Goal: Task Accomplishment & Management: Manage account settings

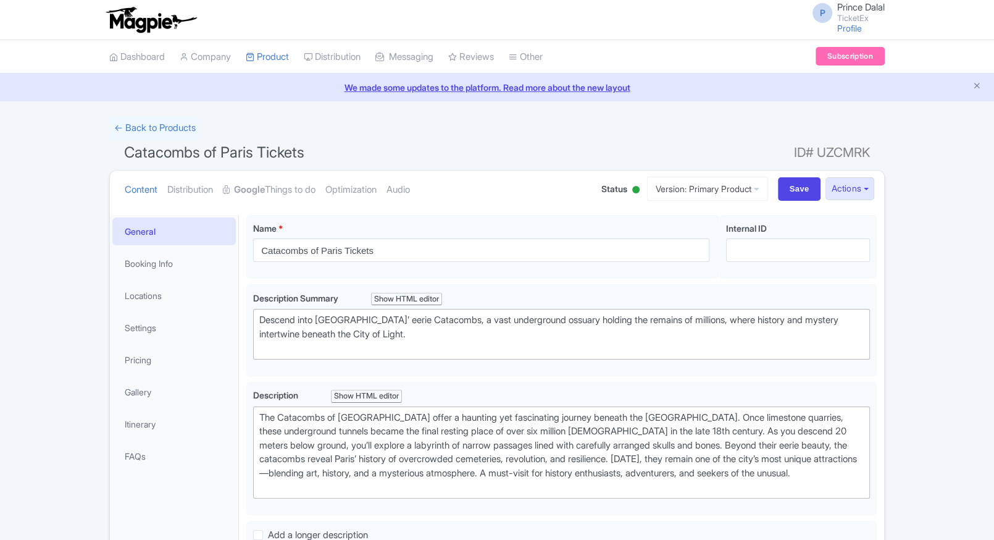
click at [248, 181] on link "Google Things to do" at bounding box center [269, 189] width 93 height 39
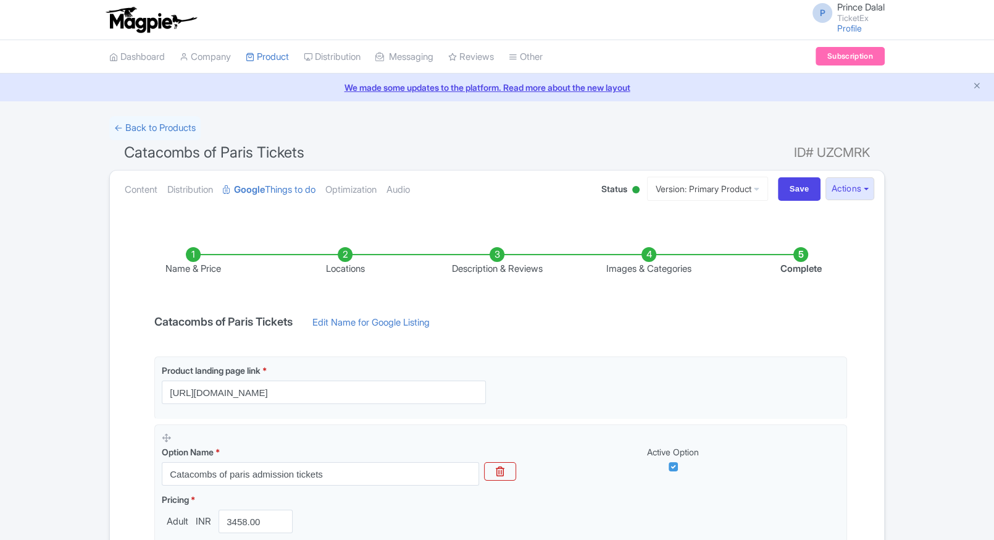
scroll to position [179, 0]
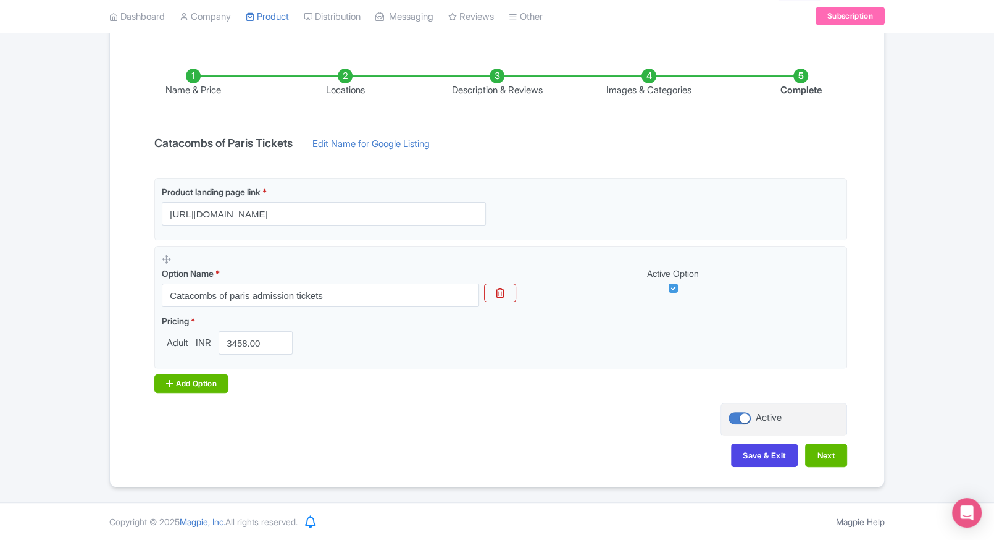
click at [206, 380] on div "Add Option" at bounding box center [191, 383] width 74 height 19
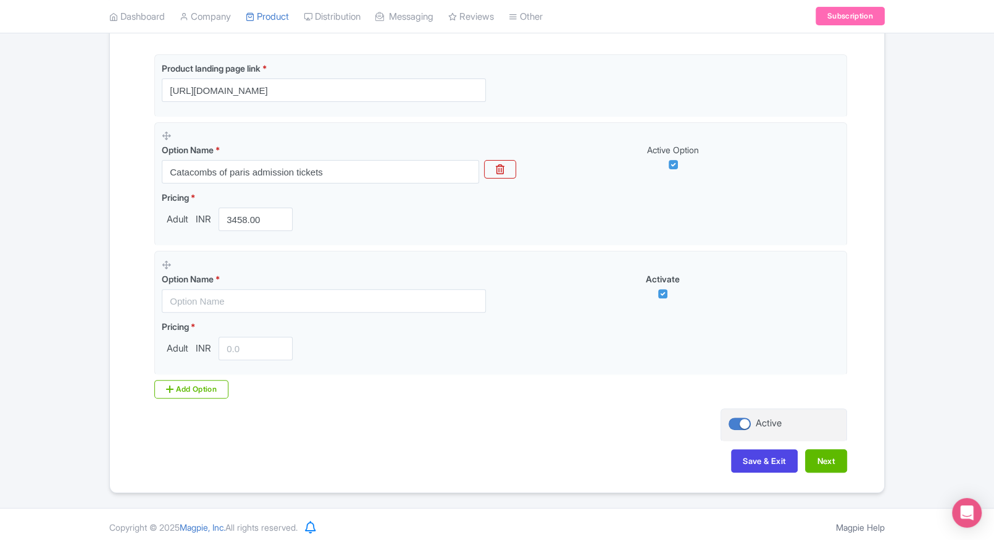
scroll to position [304, 0]
click at [200, 389] on div "Add Option" at bounding box center [191, 387] width 74 height 19
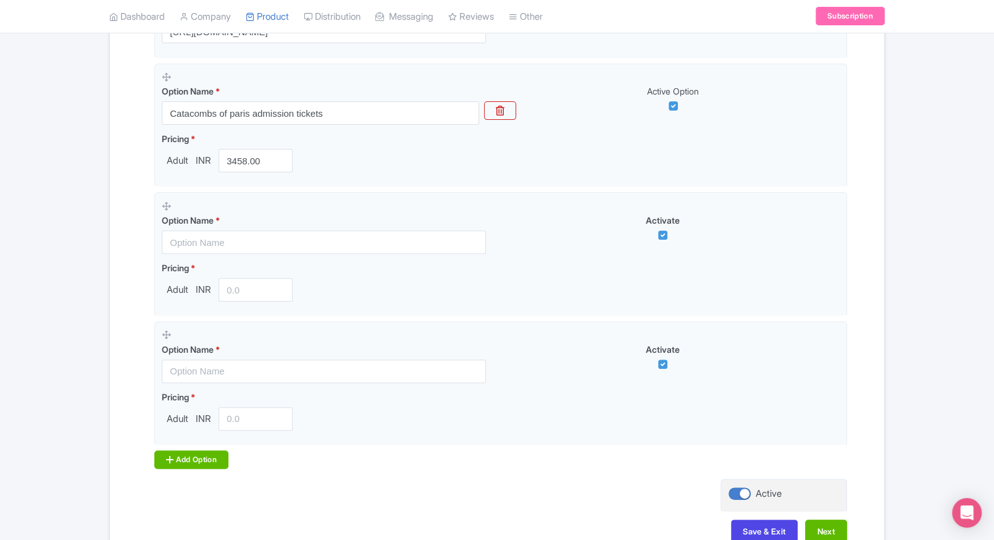
scroll to position [363, 0]
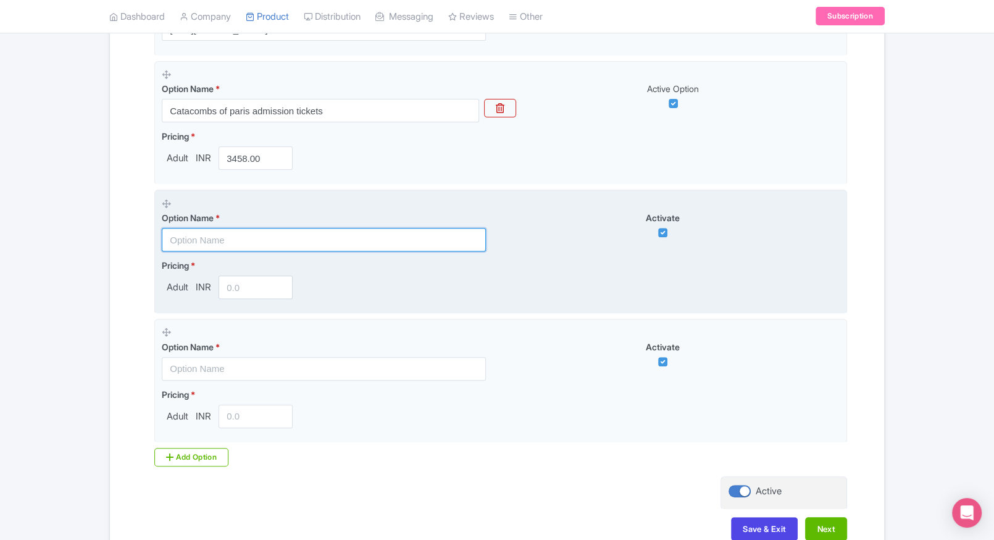
paste input "Combo: Catacombs of paris + Musée du Luxembourg"
click at [311, 240] on input "Combo: Catacombs of paris + Musée du Luxembourg" at bounding box center [324, 239] width 324 height 23
type input "Combo: Catacombs of paris + Musée du Luxembourg"
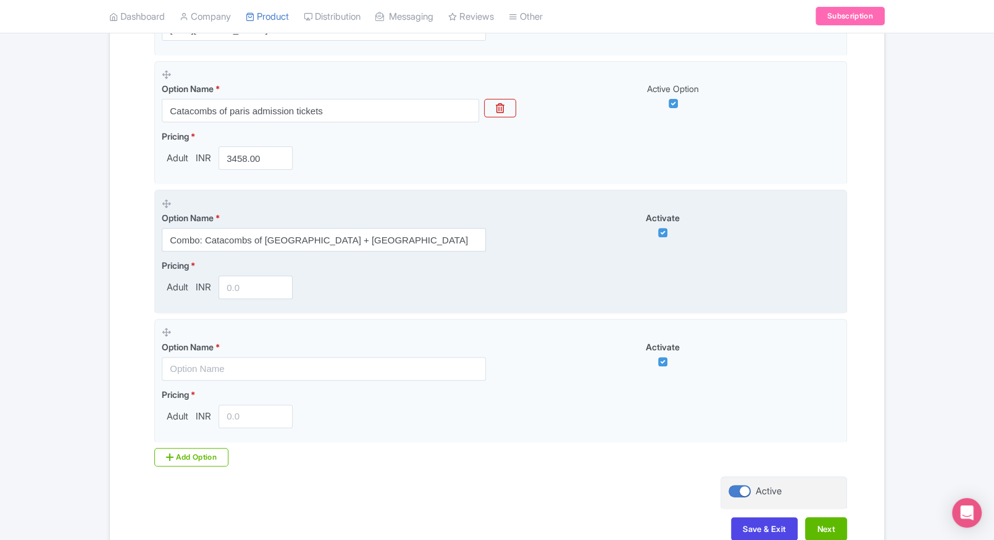
click at [240, 284] on input "number" at bounding box center [256, 286] width 74 height 23
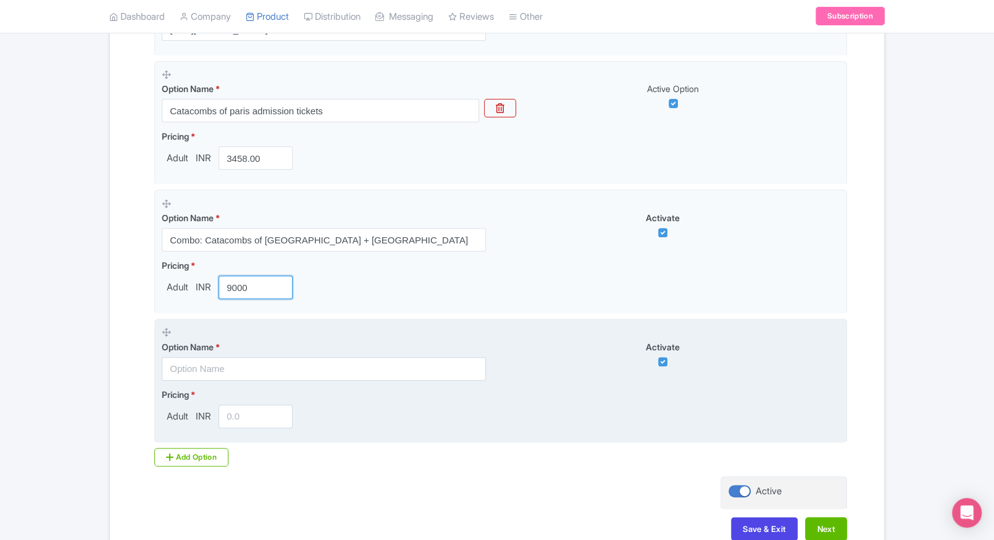
type input "9000"
click at [206, 361] on input "text" at bounding box center [324, 368] width 324 height 23
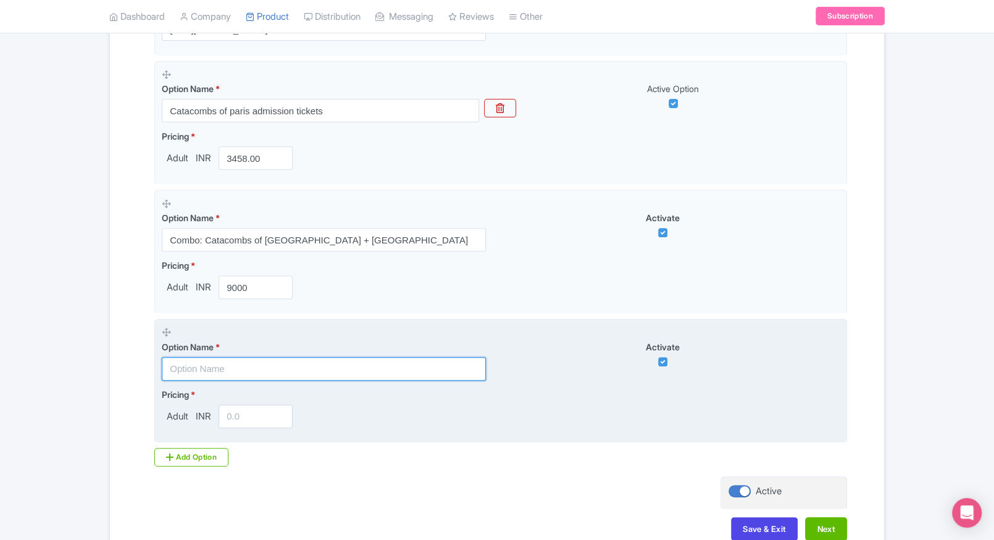
paste input "Combo: Catacombs of paris + Cluny Museum Paris"
type input "Combo: Catacombs of paris + Cluny Museum Paris"
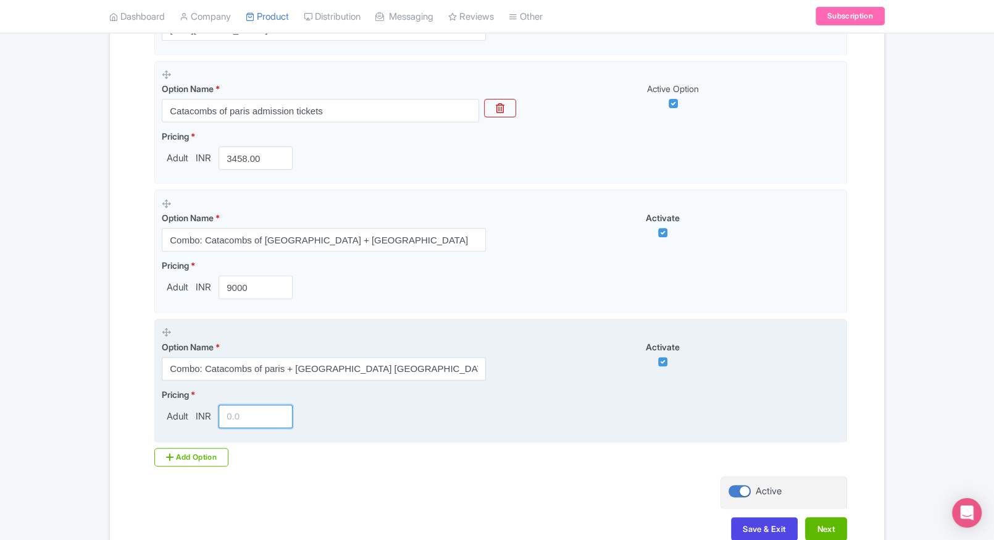
click at [233, 411] on input "number" at bounding box center [256, 416] width 74 height 23
type input "9500"
click at [198, 440] on fieldset "Option Name * Combo: Catacombs of paris + Cluny Museum Paris Activate Pricing *…" at bounding box center [500, 381] width 693 height 124
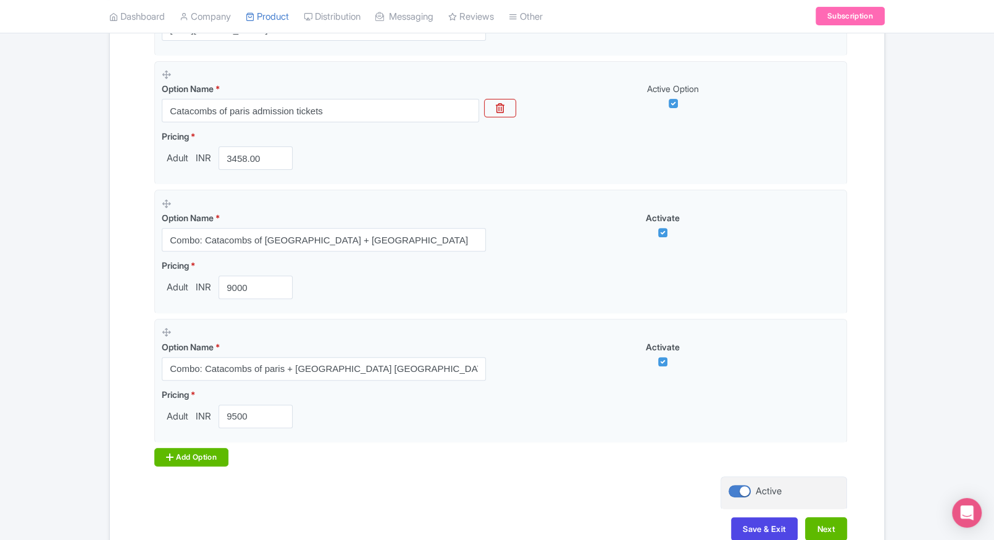
click at [183, 452] on div "Add Option" at bounding box center [191, 457] width 74 height 19
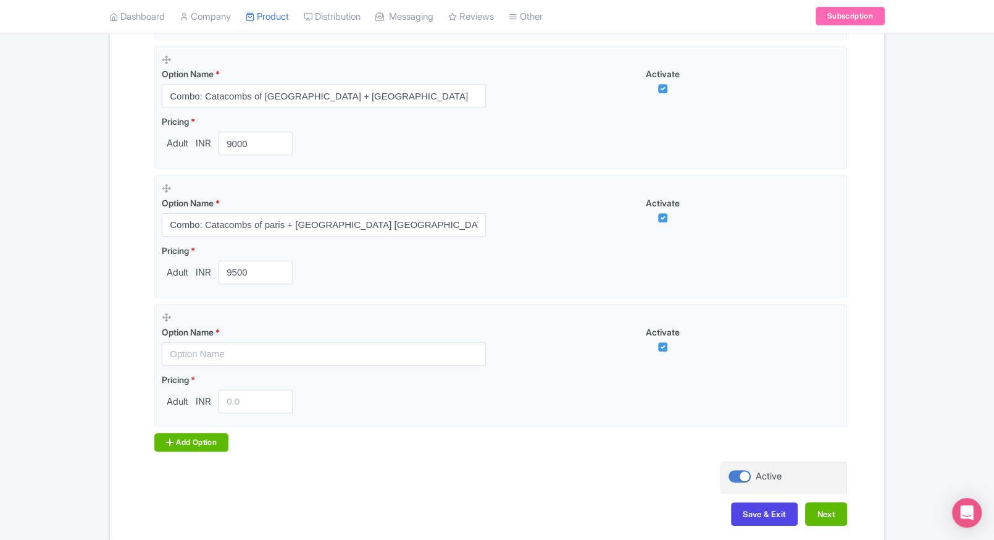
scroll to position [508, 0]
click at [198, 437] on div "Add Option" at bounding box center [191, 441] width 74 height 19
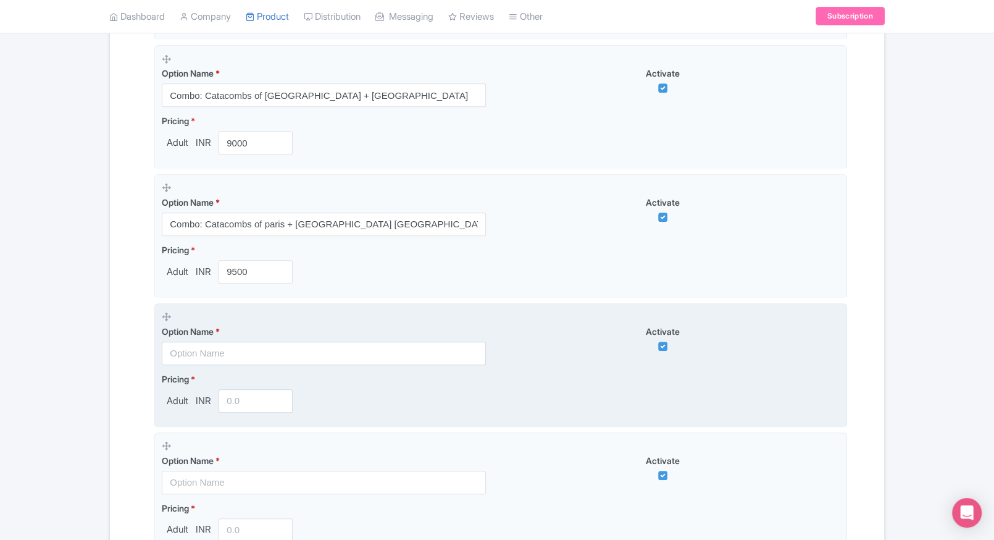
click at [224, 342] on input "text" at bounding box center [324, 353] width 324 height 23
paste input "Combo: Catacombs of paris + Panthéon"
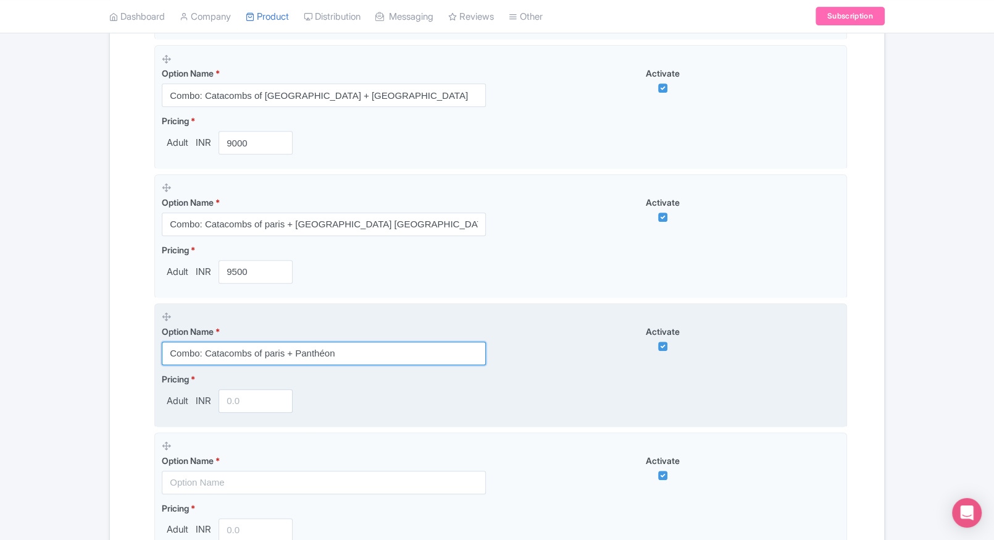
type input "Combo: Catacombs of paris + Panthéon"
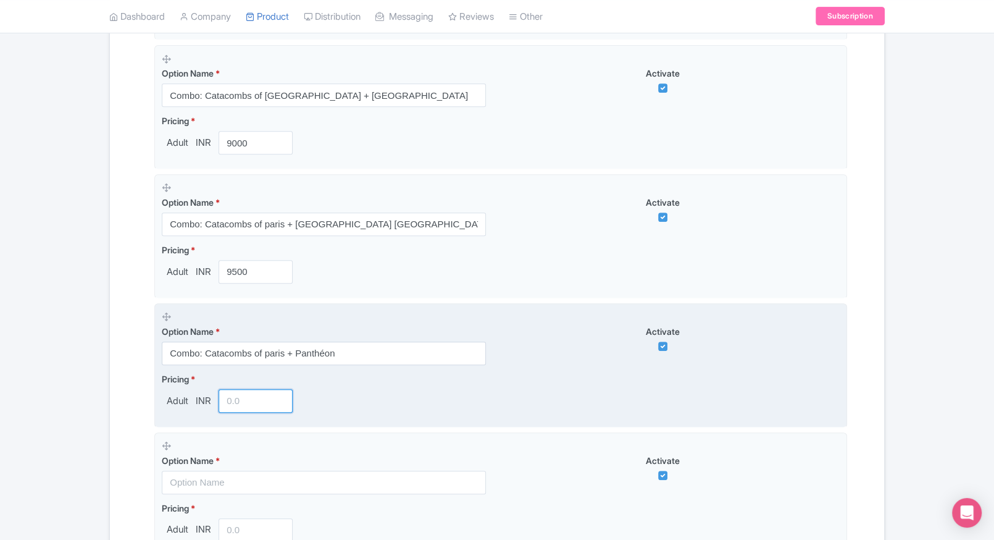
click at [242, 397] on input "number" at bounding box center [256, 400] width 74 height 23
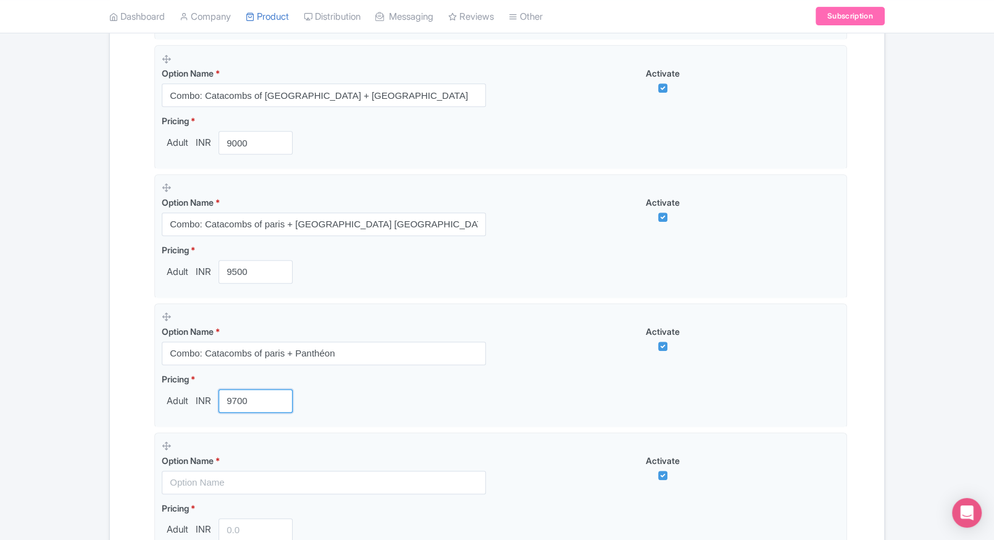
type input "9700"
click at [89, 405] on div "← Back to Products Catacombs of Paris Tickets ID# UZCMRK Content Distribution G…" at bounding box center [497, 141] width 994 height 1066
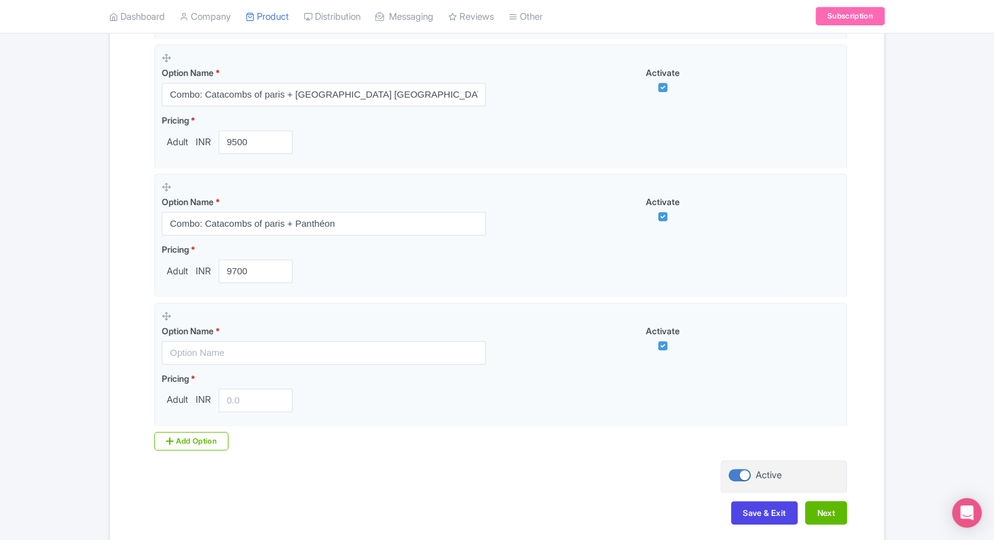
scroll to position [652, 0]
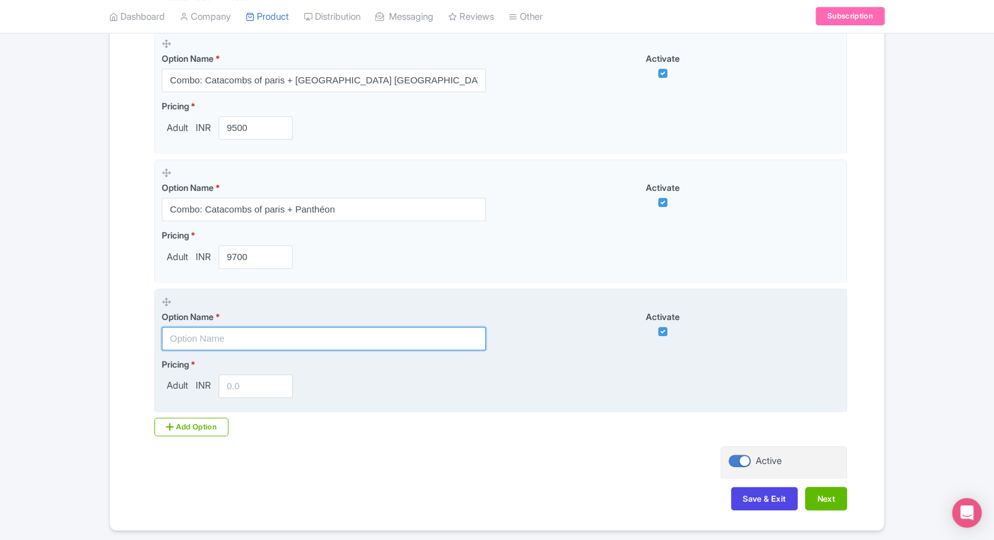
click at [286, 343] on input "text" at bounding box center [324, 338] width 324 height 23
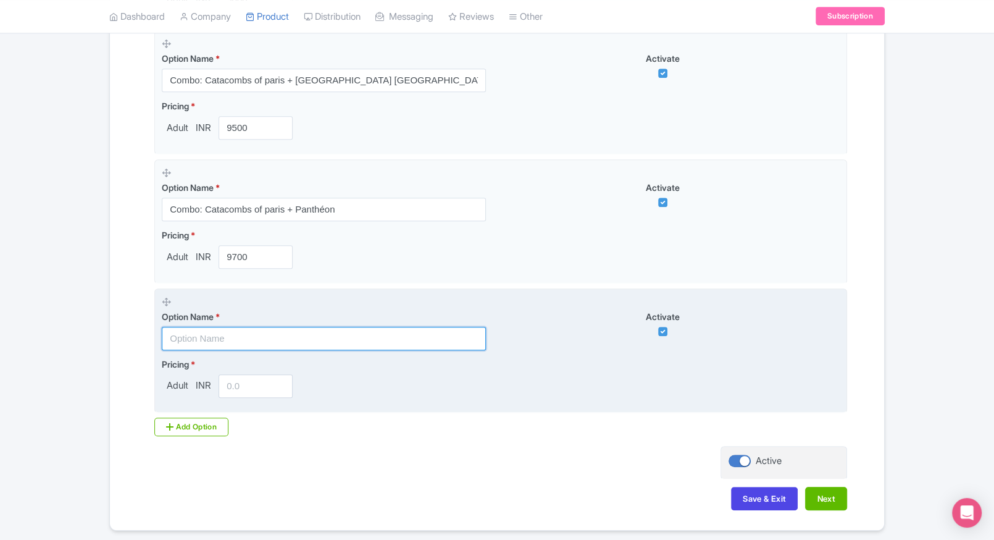
paste input "Combo: Catacombs of paris + Louvre Museum"
click at [263, 343] on input "Combo: Catacombs of paris + Louvre Museum" at bounding box center [324, 338] width 324 height 23
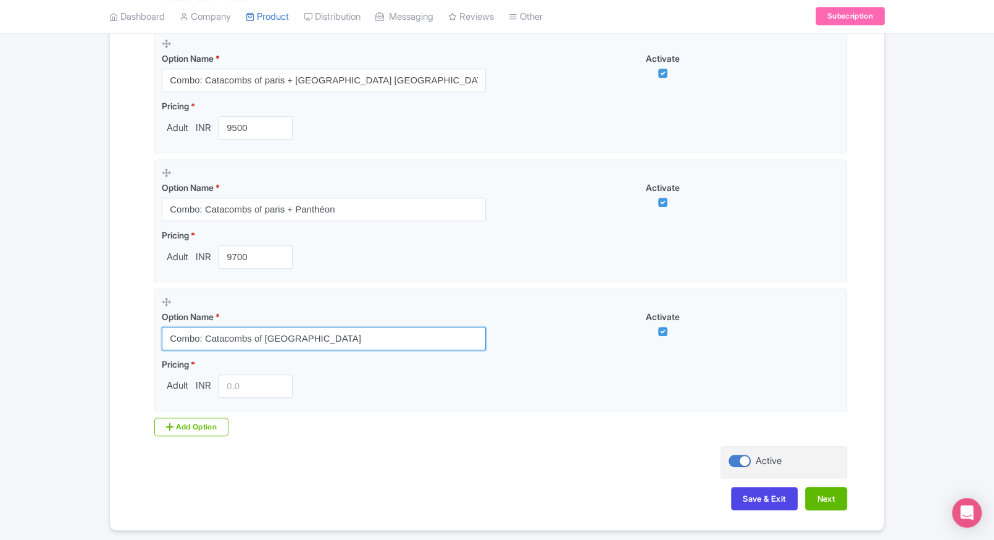
type input "Combo: Catacombs of paris + Louvre Museum"
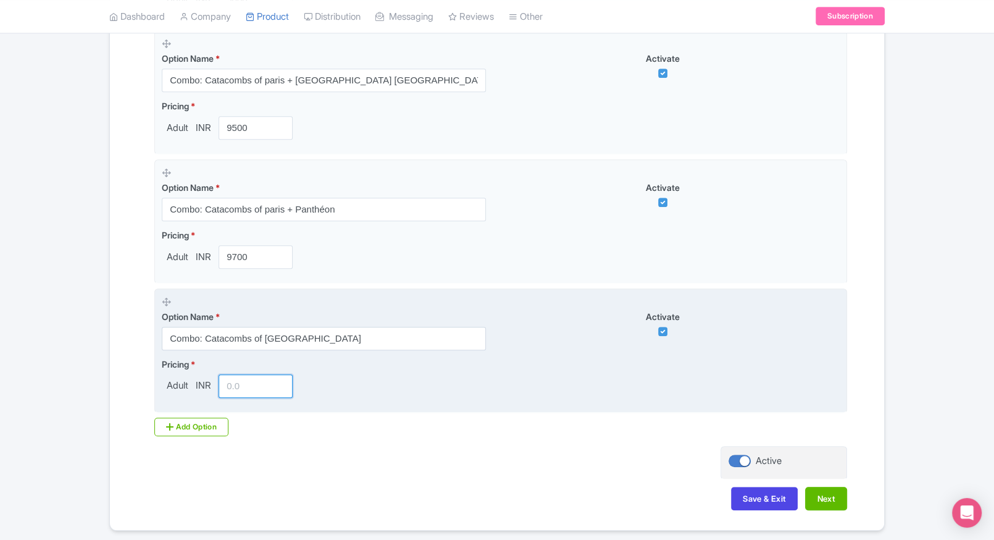
click at [262, 382] on input "number" at bounding box center [256, 385] width 74 height 23
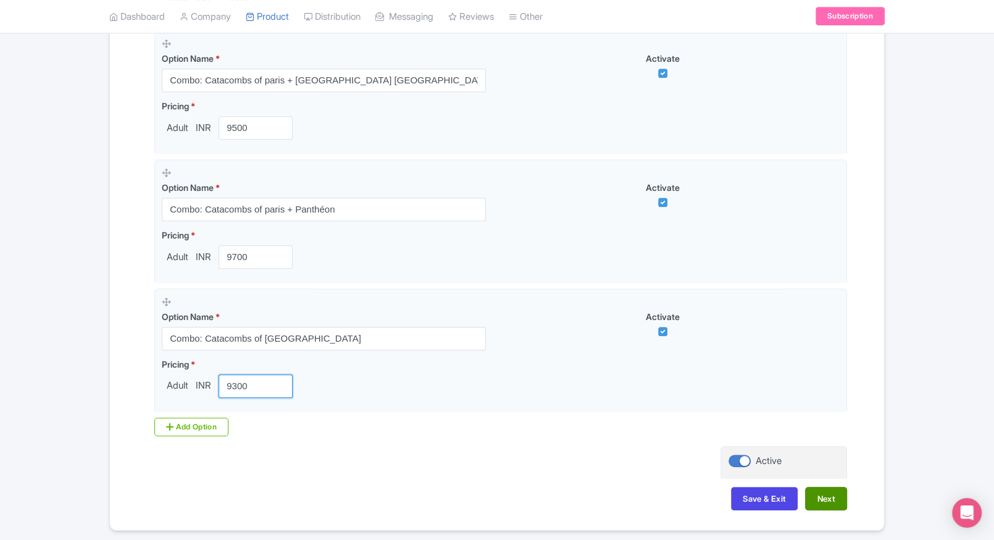
type input "9300"
click at [829, 498] on button "Next" at bounding box center [826, 498] width 42 height 23
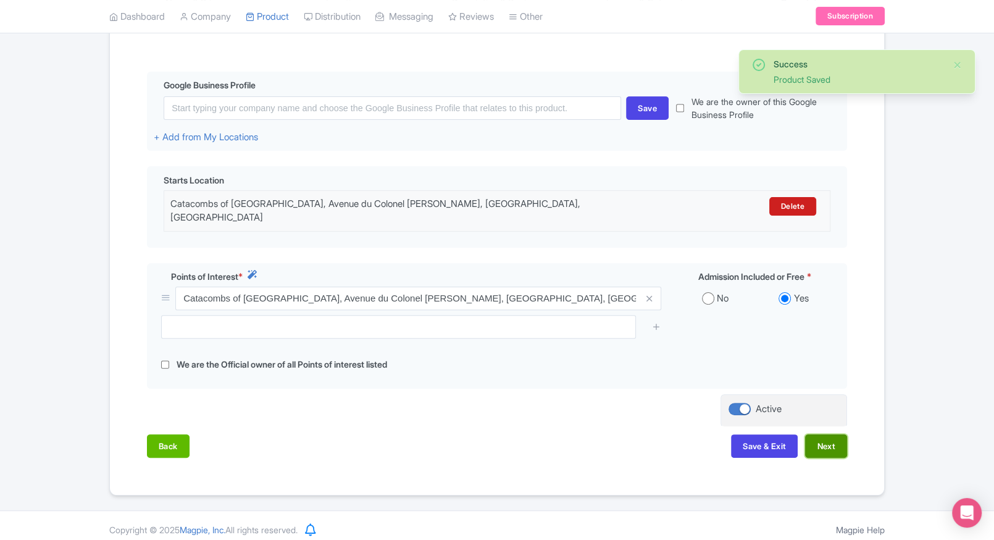
click at [825, 446] on button "Next" at bounding box center [826, 445] width 42 height 23
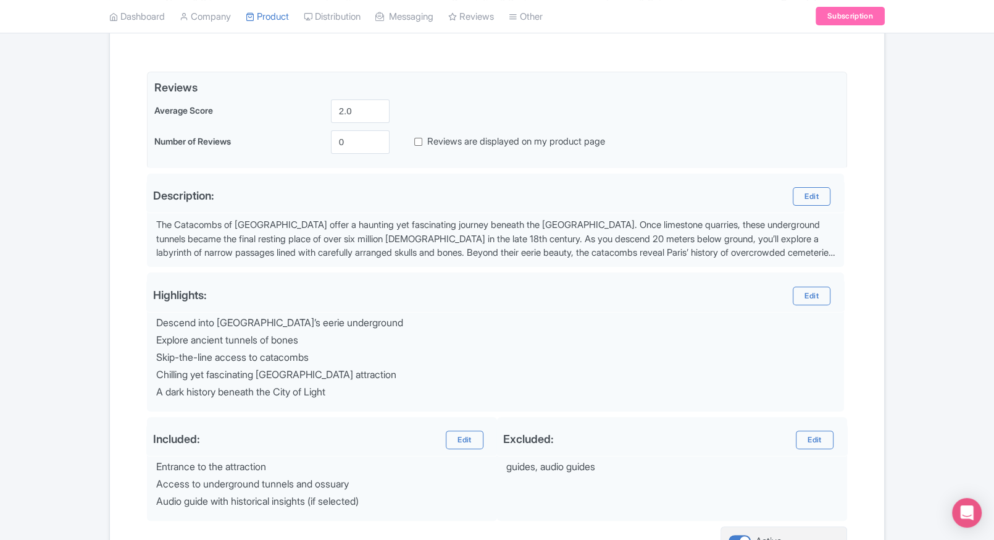
scroll to position [388, 0]
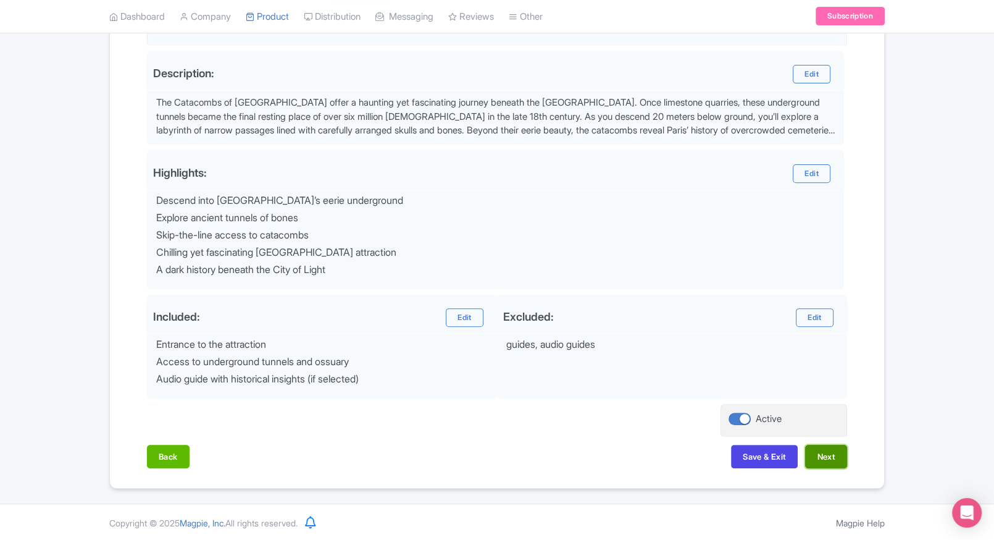
click at [819, 459] on button "Next" at bounding box center [826, 456] width 42 height 23
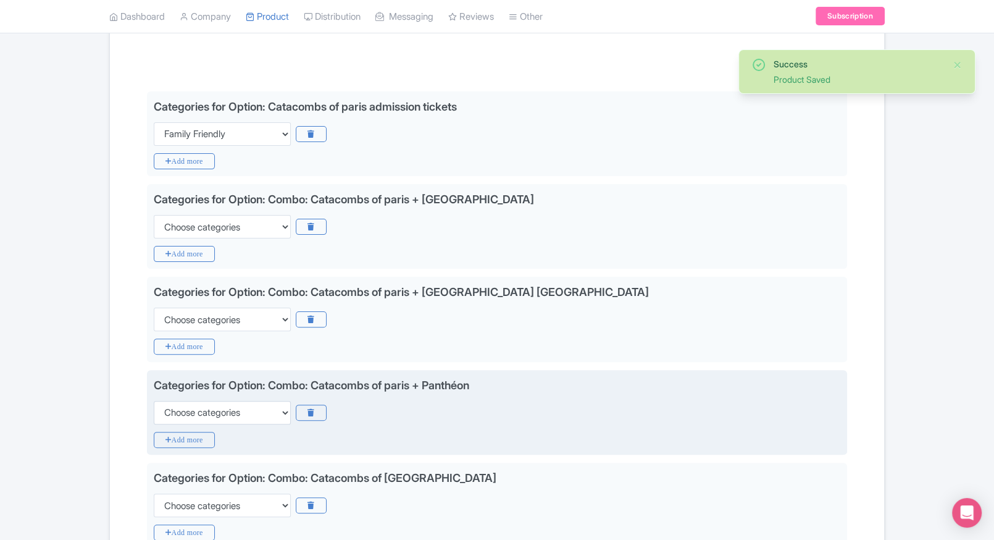
scroll to position [243, 0]
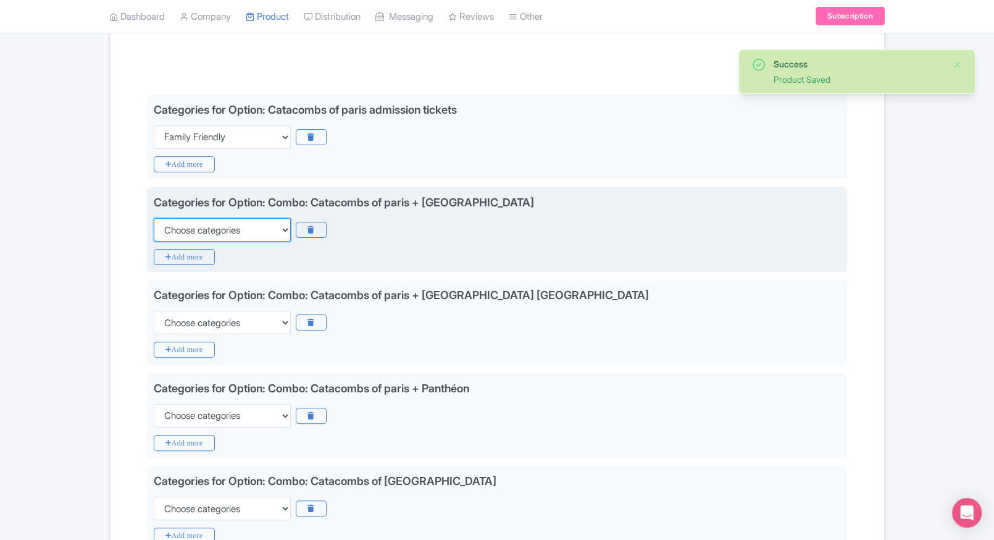
click at [208, 218] on select "Choose categories Adults Only Animals Audio Guide Beaches Bike Tours Boat Tours…" at bounding box center [222, 229] width 137 height 23
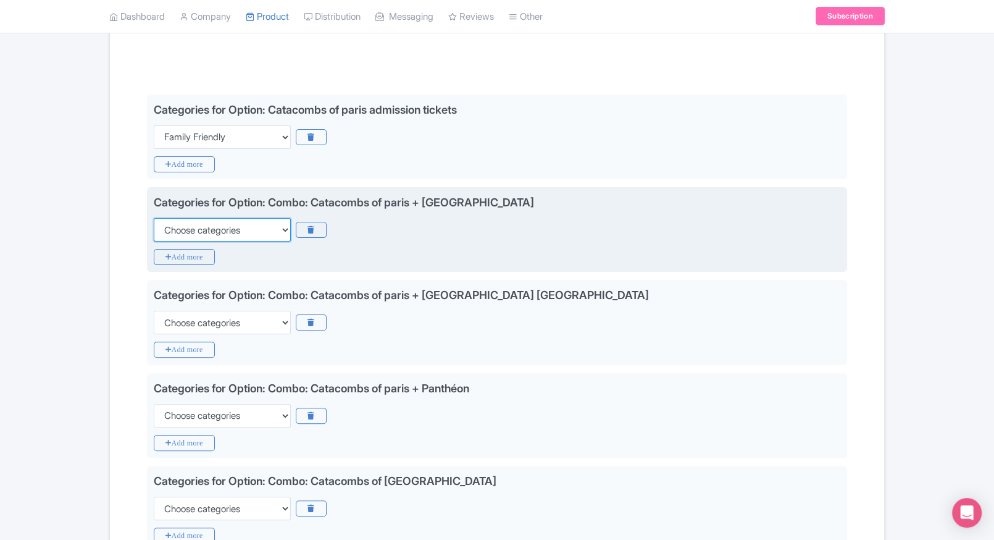
select select "family-friendly"
click at [154, 218] on select "Choose categories Adults Only Animals Audio Guide Beaches Bike Tours Boat Tours…" at bounding box center [222, 229] width 137 height 23
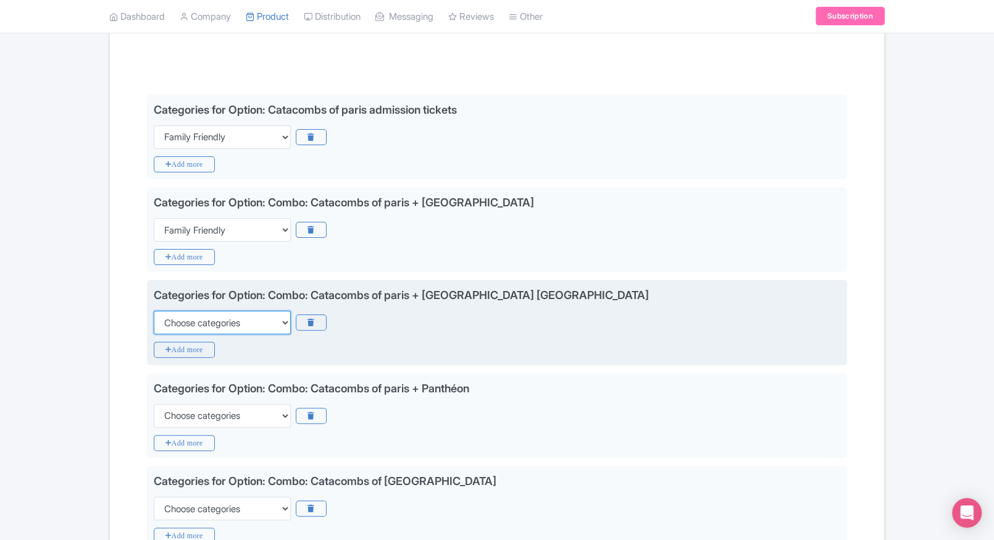
click at [196, 327] on select "Choose categories Adults Only Animals Audio Guide Beaches Bike Tours Boat Tours…" at bounding box center [222, 322] width 137 height 23
select select "family-friendly"
click at [154, 311] on select "Choose categories Adults Only Animals Audio Guide Beaches Bike Tours Boat Tours…" at bounding box center [222, 322] width 137 height 23
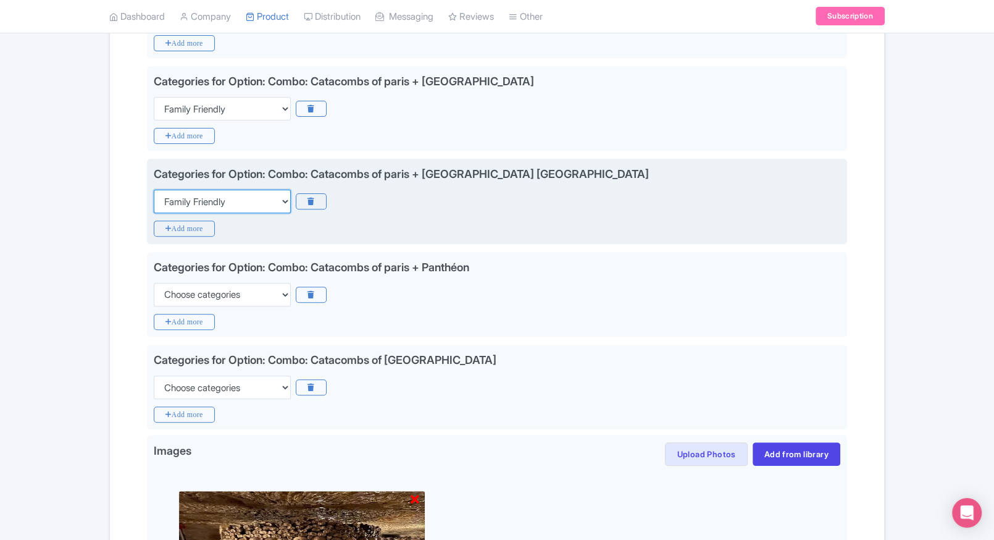
scroll to position [366, 0]
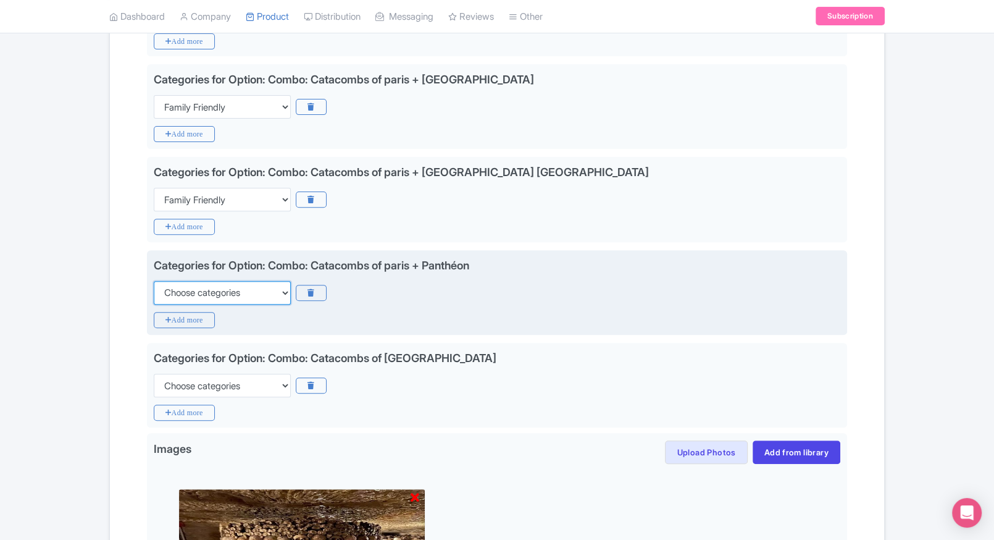
click at [235, 301] on select "Choose categories Adults Only Animals Audio Guide Beaches Bike Tours Boat Tours…" at bounding box center [222, 292] width 137 height 23
select select "family-friendly"
click at [154, 281] on select "Choose categories Adults Only Animals Audio Guide Beaches Bike Tours Boat Tours…" at bounding box center [222, 292] width 137 height 23
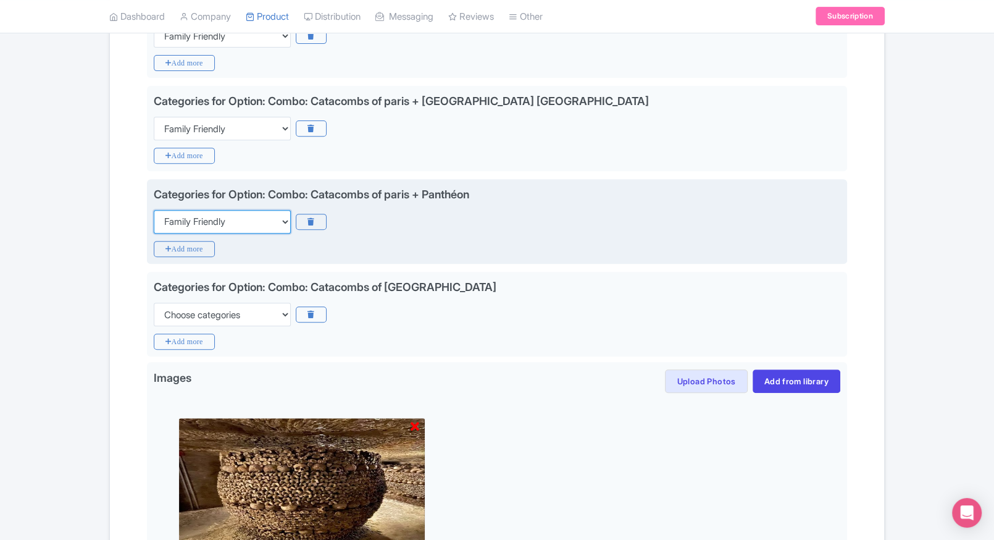
scroll to position [440, 0]
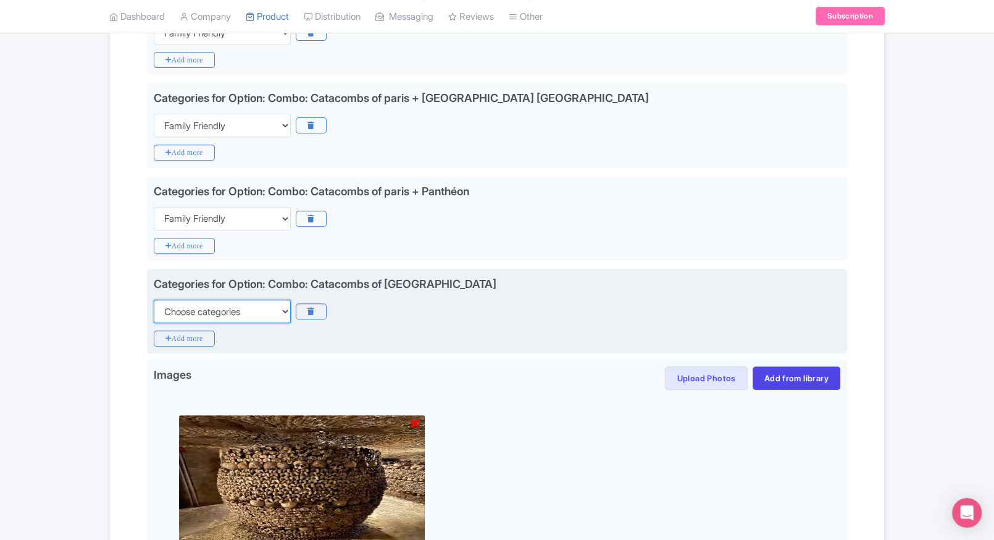
click at [237, 306] on select "Choose categories Adults Only Animals Audio Guide Beaches Bike Tours Boat Tours…" at bounding box center [222, 311] width 137 height 23
select select "family-friendly"
click at [154, 300] on select "Choose categories Adults Only Animals Audio Guide Beaches Bike Tours Boat Tours…" at bounding box center [222, 311] width 137 height 23
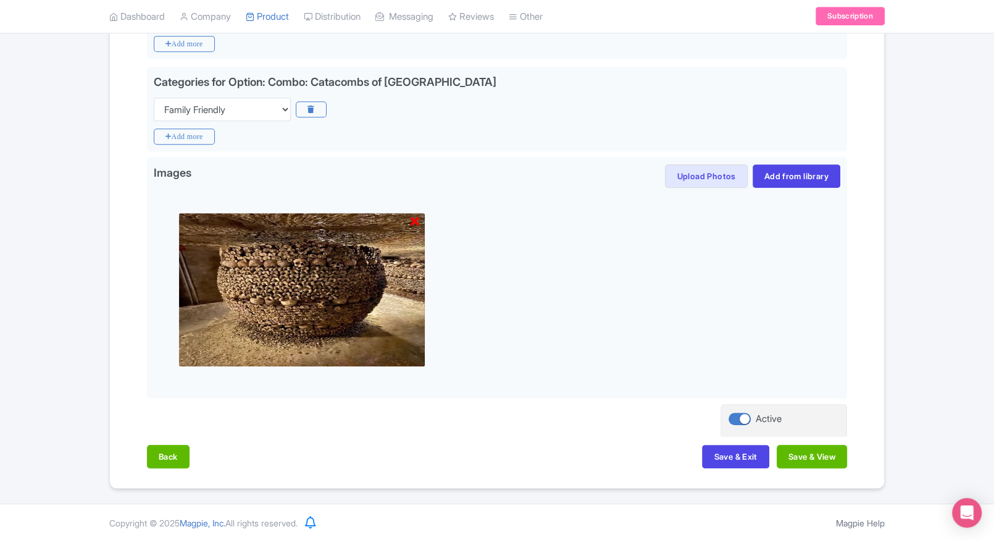
click at [694, 460] on div "Back Save & Exit Save & View" at bounding box center [497, 463] width 700 height 36
click at [709, 456] on button "Save & Exit" at bounding box center [735, 456] width 67 height 23
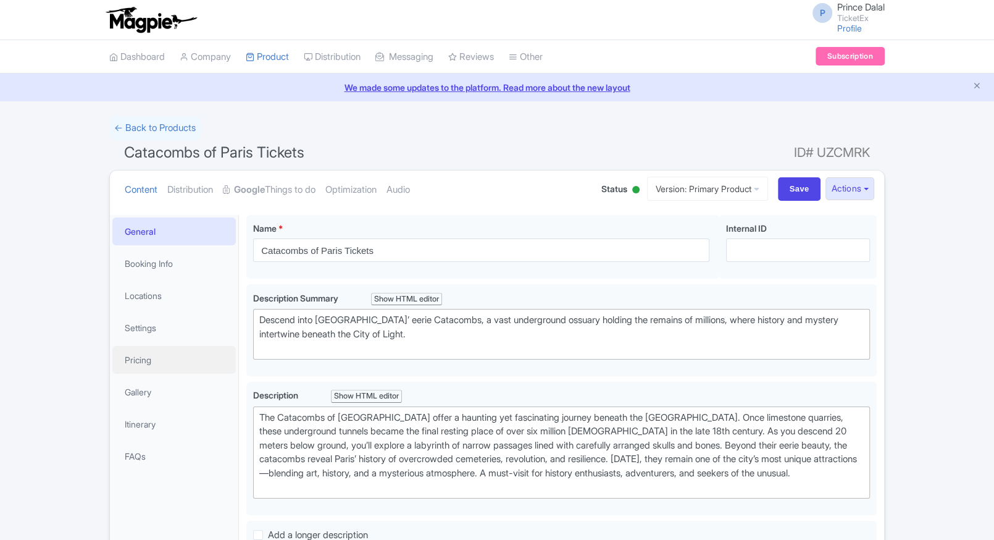
click at [177, 363] on link "Pricing" at bounding box center [174, 360] width 124 height 28
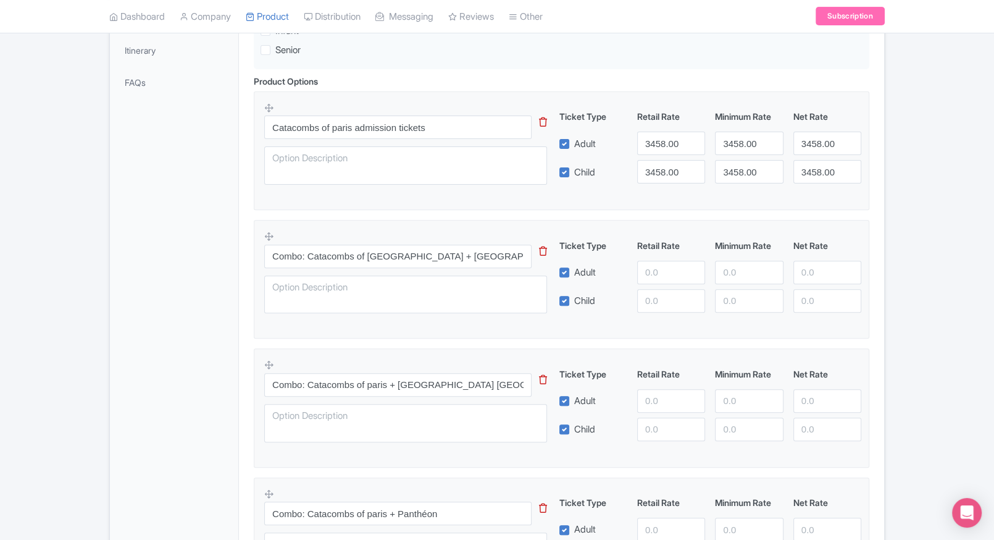
scroll to position [376, 0]
click at [645, 261] on input "number" at bounding box center [671, 270] width 68 height 23
type input "9000"
click at [644, 292] on input "number" at bounding box center [671, 298] width 68 height 23
paste input "9000"
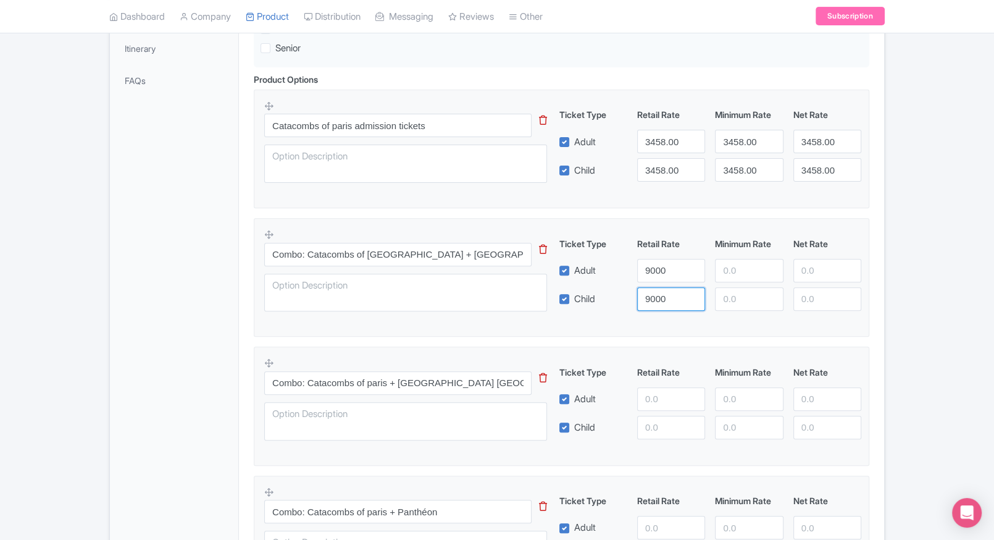
type input "9000"
drag, startPoint x: 746, startPoint y: 256, endPoint x: 736, endPoint y: 273, distance: 19.9
click at [736, 273] on div "Ticket Type Retail Rate Minimum Rate Net Rate Adult 9000 Child 9000 This tip ha…" at bounding box center [711, 274] width 298 height 74
click at [736, 299] on input "number" at bounding box center [749, 298] width 68 height 23
paste input "9000"
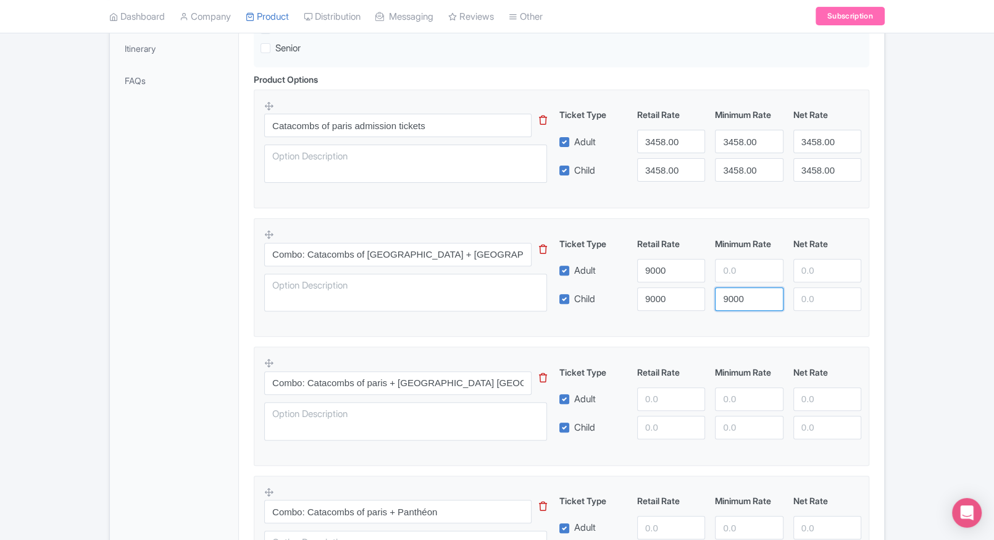
type input "9000"
paste input "9000"
click at [747, 272] on input "9000" at bounding box center [749, 270] width 68 height 23
type input "9000"
paste input "9000"
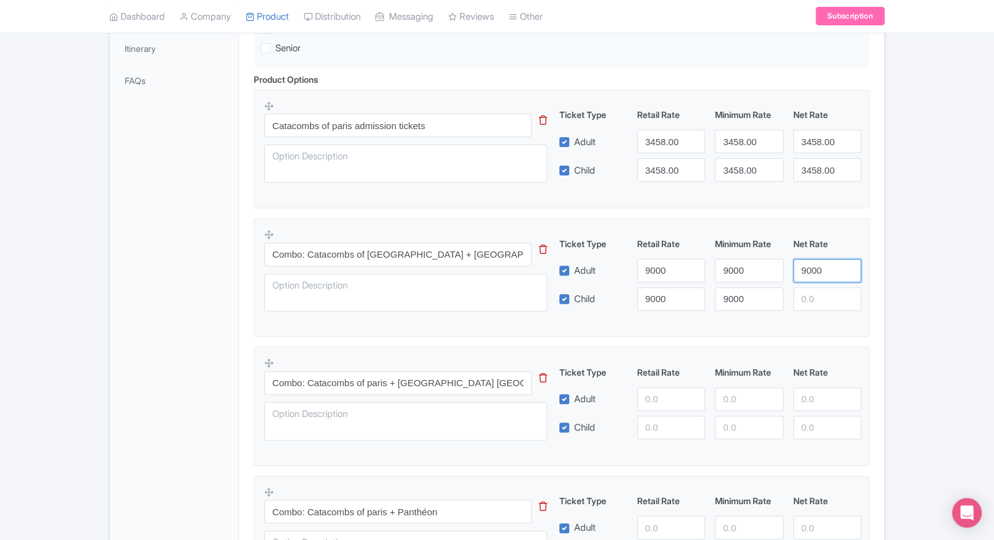
click at [815, 274] on input "9000" at bounding box center [828, 270] width 68 height 23
type input "9000"
paste input "9000"
click at [812, 301] on input "9000" at bounding box center [828, 298] width 68 height 23
type input "9000"
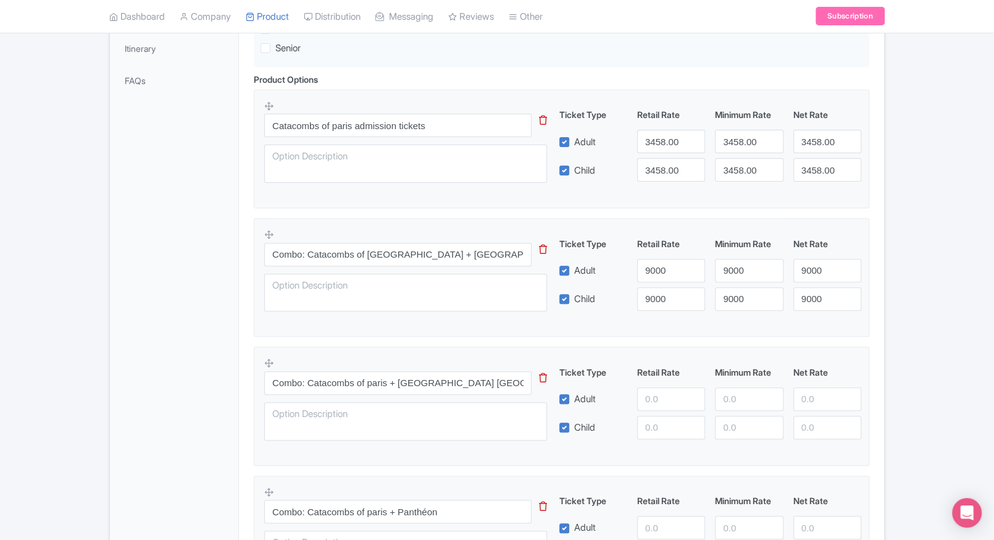
click at [642, 383] on div "Ticket Type Retail Rate Minimum Rate Net Rate Adult Child This tip has not data…" at bounding box center [711, 403] width 298 height 74
click at [672, 395] on input "number" at bounding box center [671, 398] width 68 height 23
type input "9500"
paste input "9500"
click at [668, 423] on input "9500" at bounding box center [671, 427] width 68 height 23
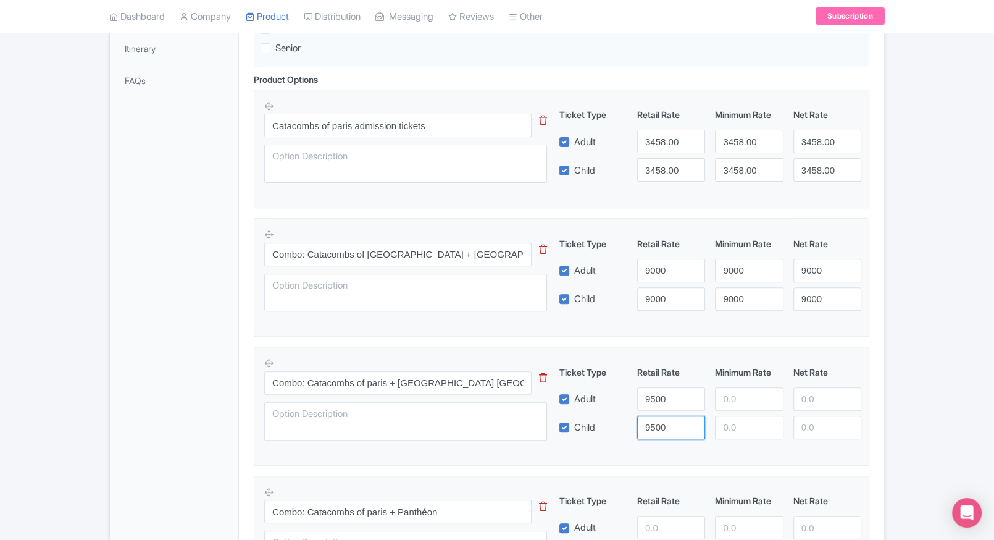
type input "9500"
paste input "9500"
click at [734, 406] on input "9500" at bounding box center [749, 398] width 68 height 23
type input "9500"
paste input "9500"
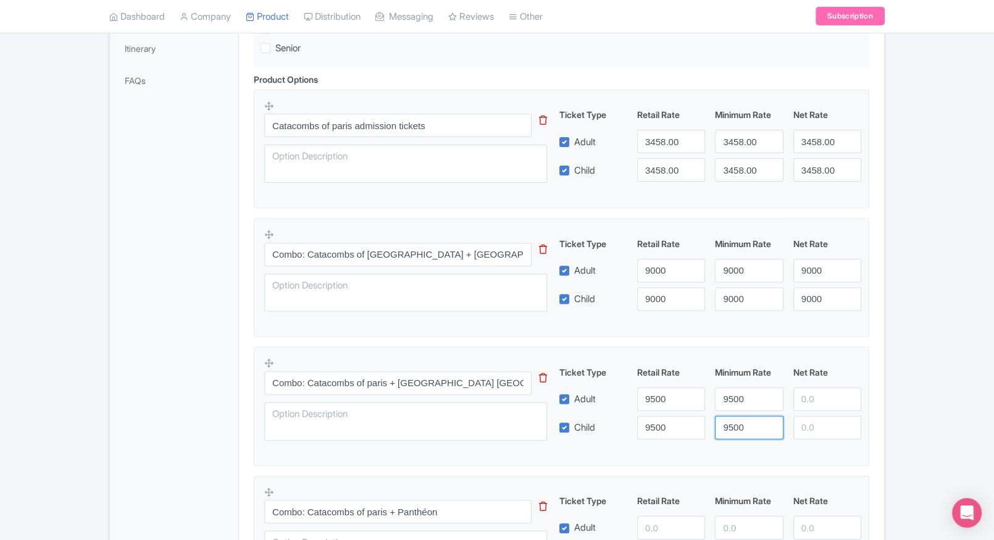
drag, startPoint x: 734, startPoint y: 416, endPoint x: 814, endPoint y: 396, distance: 82.7
click at [814, 396] on div "Ticket Type Retail Rate Minimum Rate Net Rate Adult 9500 9500 Child 9500 9500 T…" at bounding box center [711, 403] width 298 height 74
type input "9500"
paste input "9500"
drag, startPoint x: 814, startPoint y: 396, endPoint x: 816, endPoint y: 421, distance: 25.4
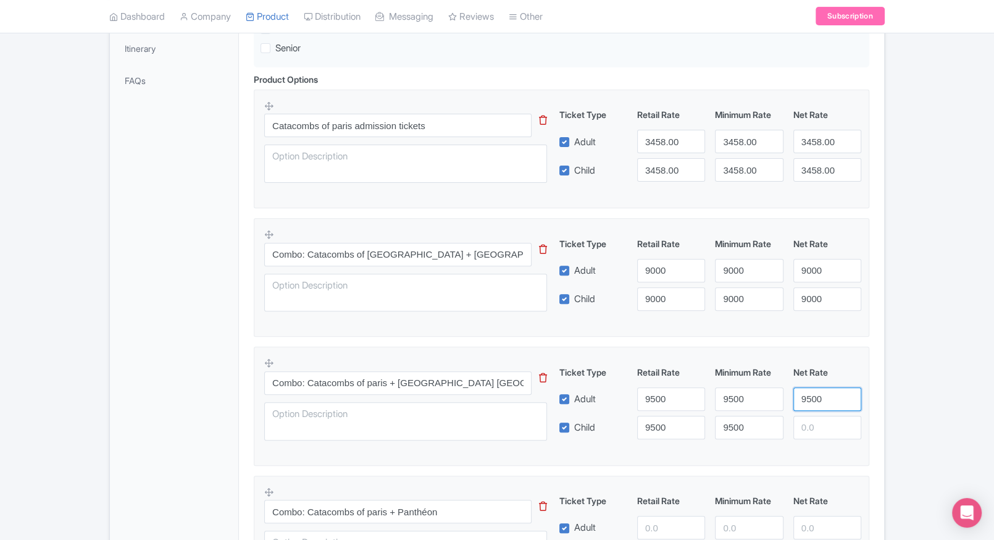
click at [816, 421] on div "Ticket Type Retail Rate Minimum Rate Net Rate Adult 9500 9500 9500 Child 9500 9…" at bounding box center [711, 403] width 298 height 74
type input "9500"
paste input "9500"
click at [816, 421] on input "9500" at bounding box center [828, 427] width 68 height 23
type input "9500"
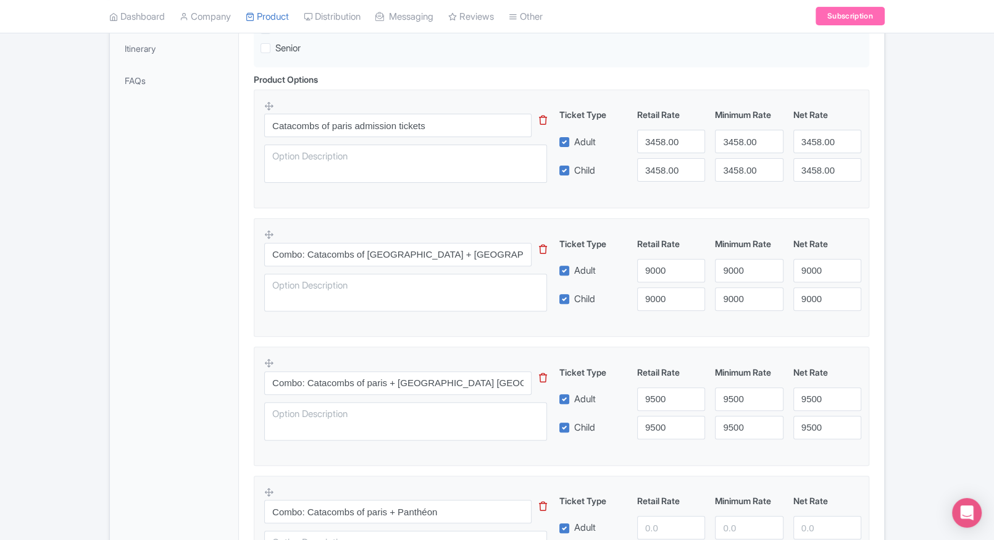
click at [902, 388] on div "← Back to Products Catacombs of Paris Tickets ID# UZCMRK Content Distribution G…" at bounding box center [497, 274] width 994 height 1067
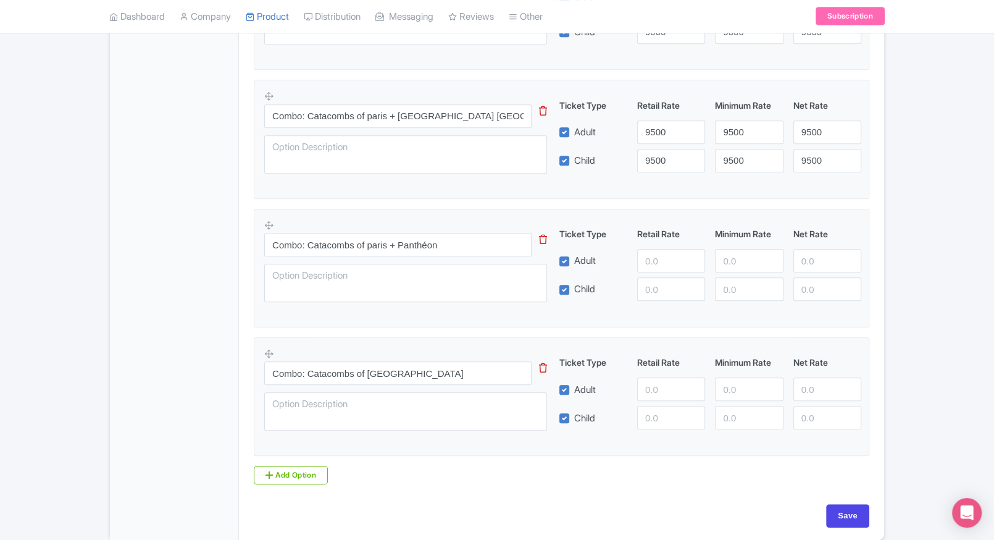
scroll to position [696, 0]
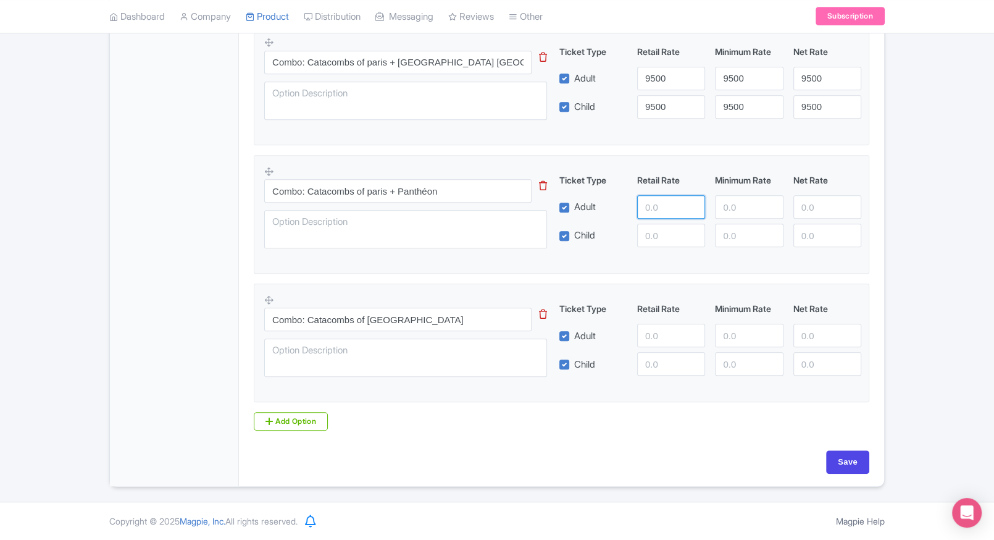
click at [663, 214] on input "number" at bounding box center [671, 206] width 68 height 23
type input "9700"
paste input "9700"
drag, startPoint x: 657, startPoint y: 237, endPoint x: 744, endPoint y: 206, distance: 93.0
click at [744, 206] on div "Ticket Type Retail Rate Minimum Rate Net Rate Adult 9700 Child 9700 This tip ha…" at bounding box center [711, 211] width 298 height 74
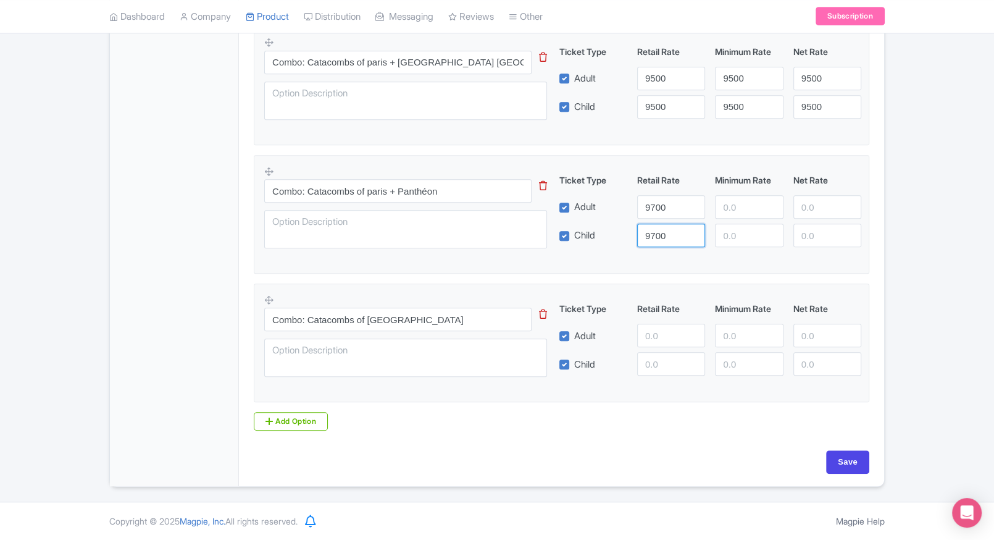
type input "9700"
paste input "9700"
drag, startPoint x: 744, startPoint y: 206, endPoint x: 738, endPoint y: 227, distance: 22.5
click at [738, 227] on div "Ticket Type Retail Rate Minimum Rate Net Rate Adult 9700 9700 Child 9700 This t…" at bounding box center [711, 211] width 298 height 74
type input "9700"
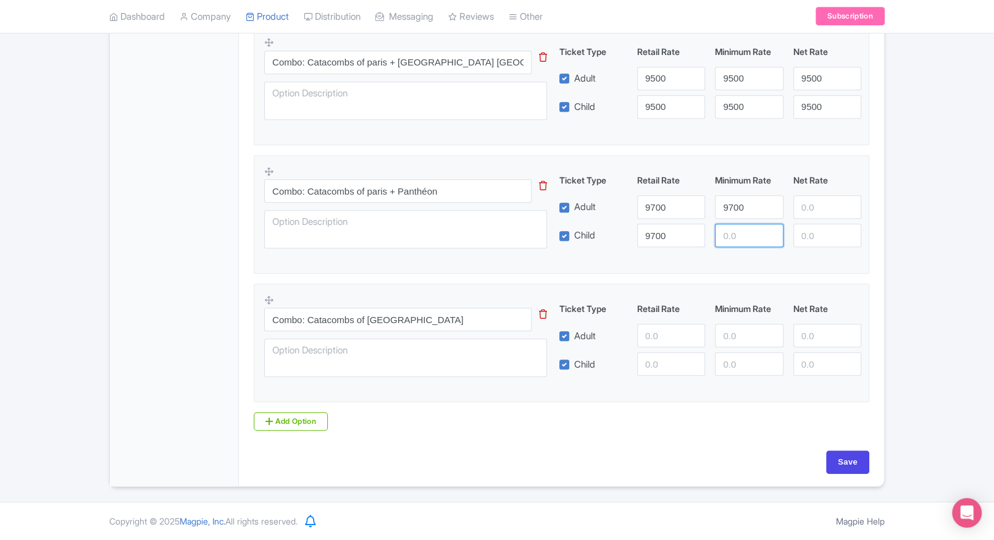
paste input "9700"
drag, startPoint x: 738, startPoint y: 227, endPoint x: 802, endPoint y: 209, distance: 66.1
click at [802, 209] on div "Ticket Type Retail Rate Minimum Rate Net Rate Adult 9700 9700 Child 9700 9700 T…" at bounding box center [711, 211] width 298 height 74
type input "9700"
paste input "9700"
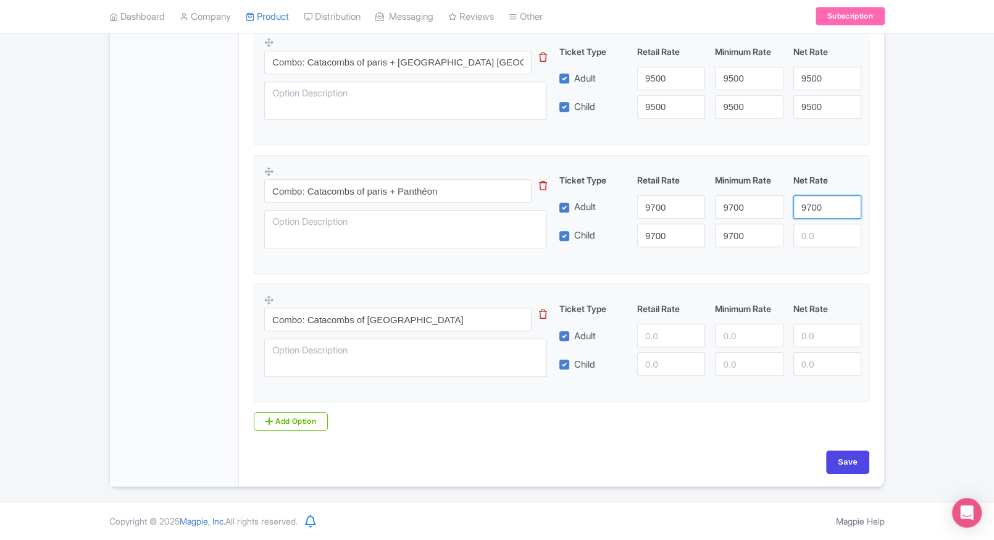
drag, startPoint x: 802, startPoint y: 209, endPoint x: 814, endPoint y: 225, distance: 20.3
click at [814, 225] on div "Ticket Type Retail Rate Minimum Rate Net Rate Adult 9700 9700 9700 Child 9700 9…" at bounding box center [711, 211] width 298 height 74
type input "9700"
paste input "9700"
click at [814, 225] on input "9700" at bounding box center [828, 235] width 68 height 23
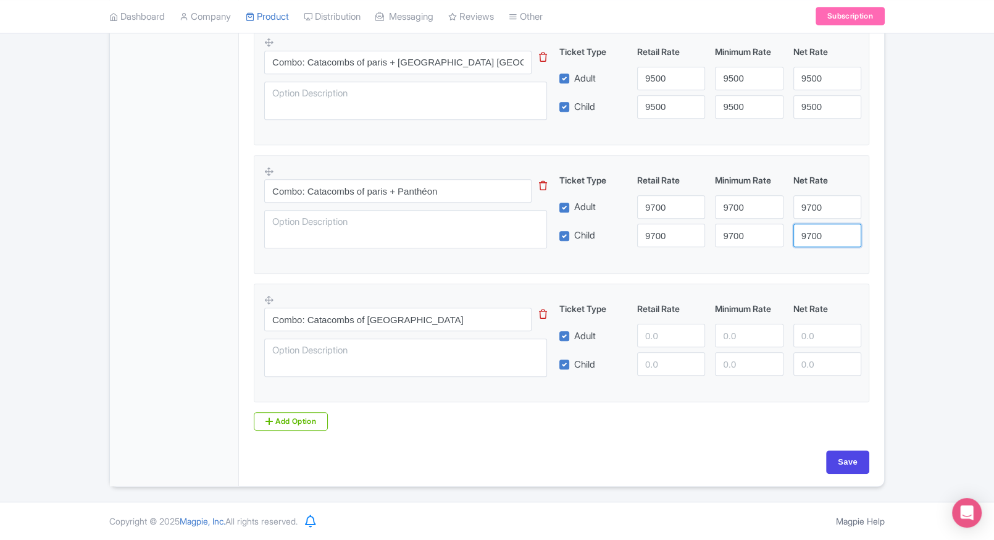
type input "9700"
click at [663, 335] on input "number" at bounding box center [671, 335] width 68 height 23
type input "9300"
paste input "9300"
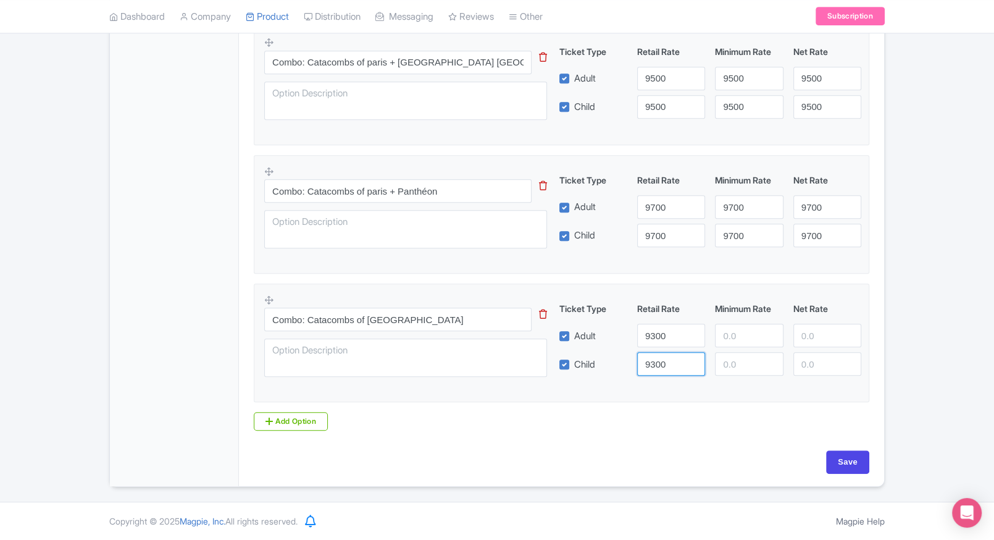
click at [665, 361] on input "9300" at bounding box center [671, 363] width 68 height 23
type input "9300"
paste input "9300"
click at [747, 324] on input "9300" at bounding box center [749, 335] width 68 height 23
type input "9300"
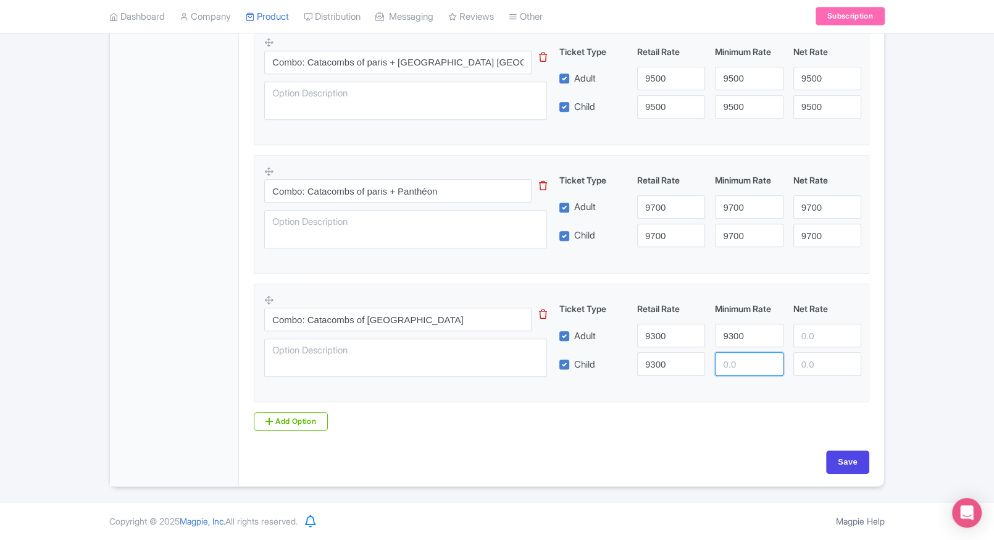
paste input "9300"
drag, startPoint x: 733, startPoint y: 363, endPoint x: 818, endPoint y: 343, distance: 87.4
click at [818, 343] on div "Ticket Type Retail Rate Minimum Rate Net Rate Adult 9300 9300 Child 9300 9300 T…" at bounding box center [711, 339] width 298 height 74
type input "9300"
paste input "9300"
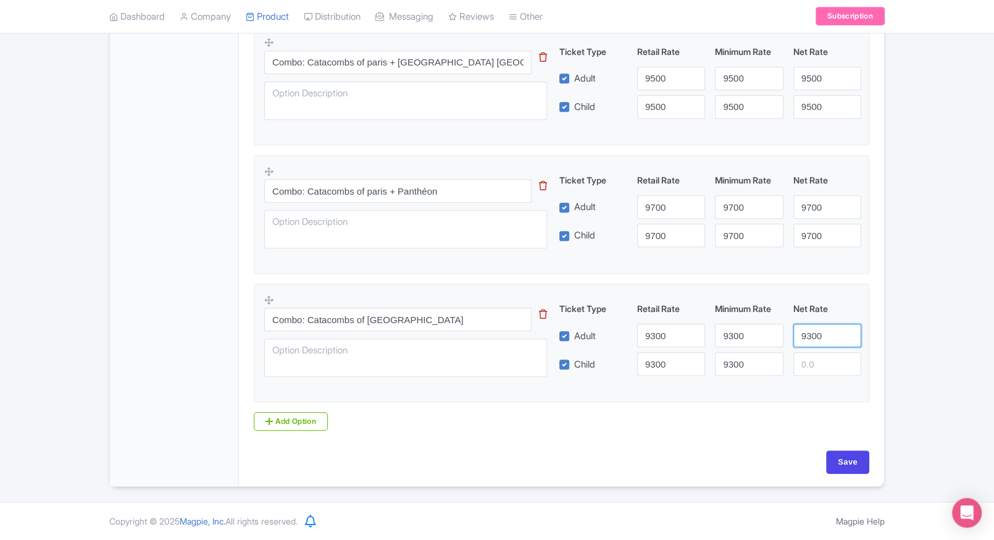
drag, startPoint x: 818, startPoint y: 343, endPoint x: 815, endPoint y: 363, distance: 19.9
click at [815, 363] on div "Ticket Type Retail Rate Minimum Rate Net Rate Adult 9300 9300 9300 Child 9300 9…" at bounding box center [711, 339] width 298 height 74
type input "9300"
paste input "9300"
click at [815, 363] on input "9300" at bounding box center [828, 363] width 68 height 23
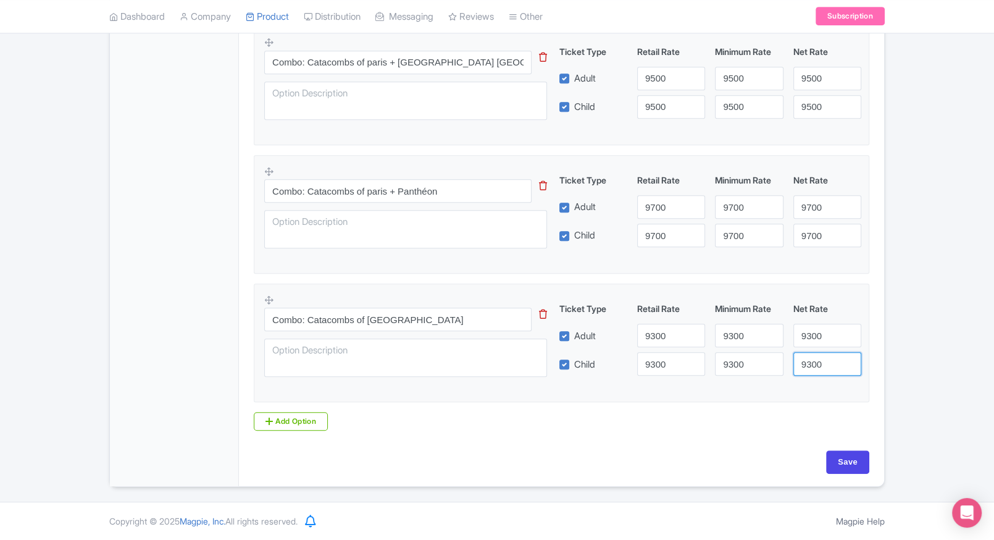
type input "9300"
drag, startPoint x: 856, startPoint y: 477, endPoint x: 847, endPoint y: 466, distance: 14.1
click at [847, 466] on div "Save" at bounding box center [561, 468] width 631 height 36
click at [847, 466] on input "Save" at bounding box center [847, 461] width 43 height 23
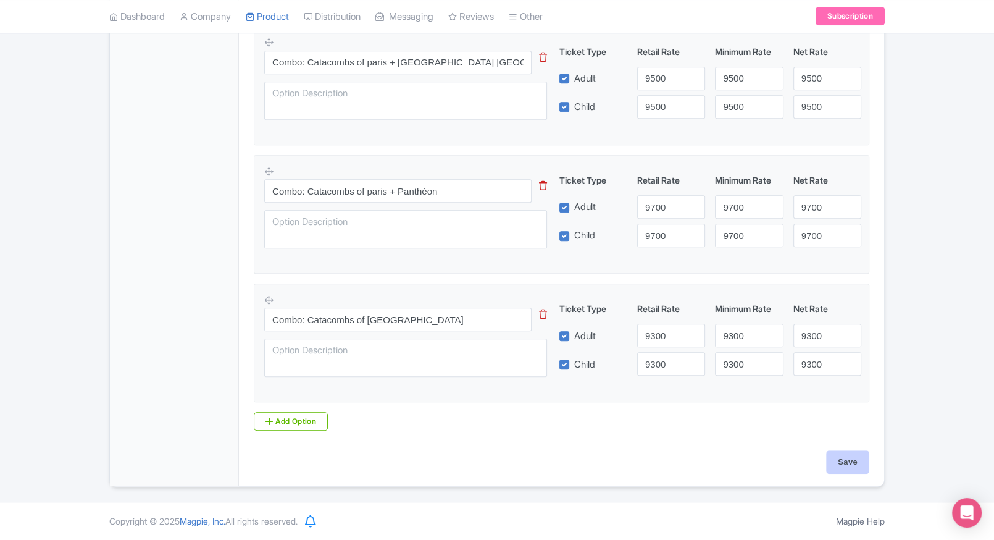
type input "Saving..."
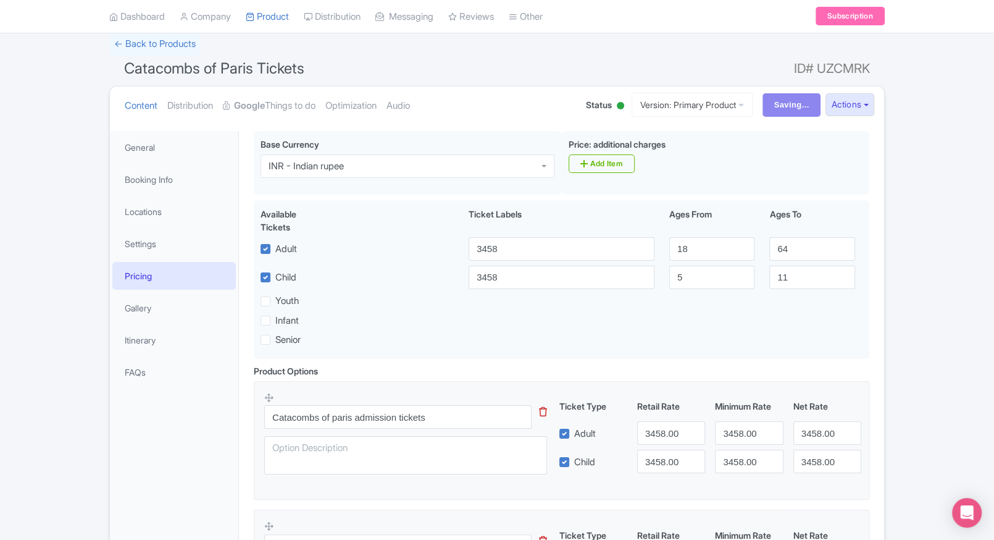
scroll to position [0, 0]
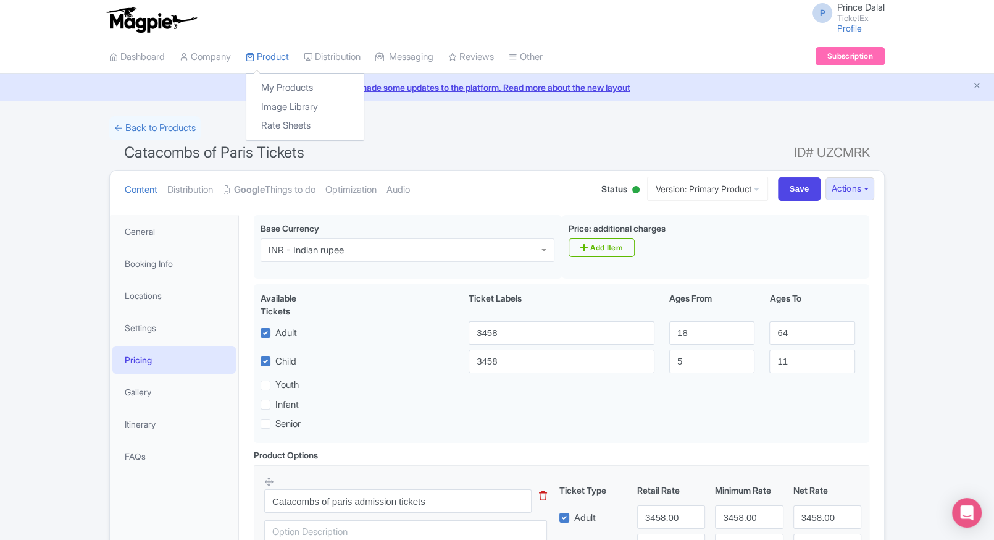
click at [269, 77] on div "My Products Image Library Rate Sheets" at bounding box center [305, 107] width 119 height 68
click at [275, 82] on link "My Products" at bounding box center [304, 87] width 117 height 19
